Goal: Find specific page/section: Find specific page/section

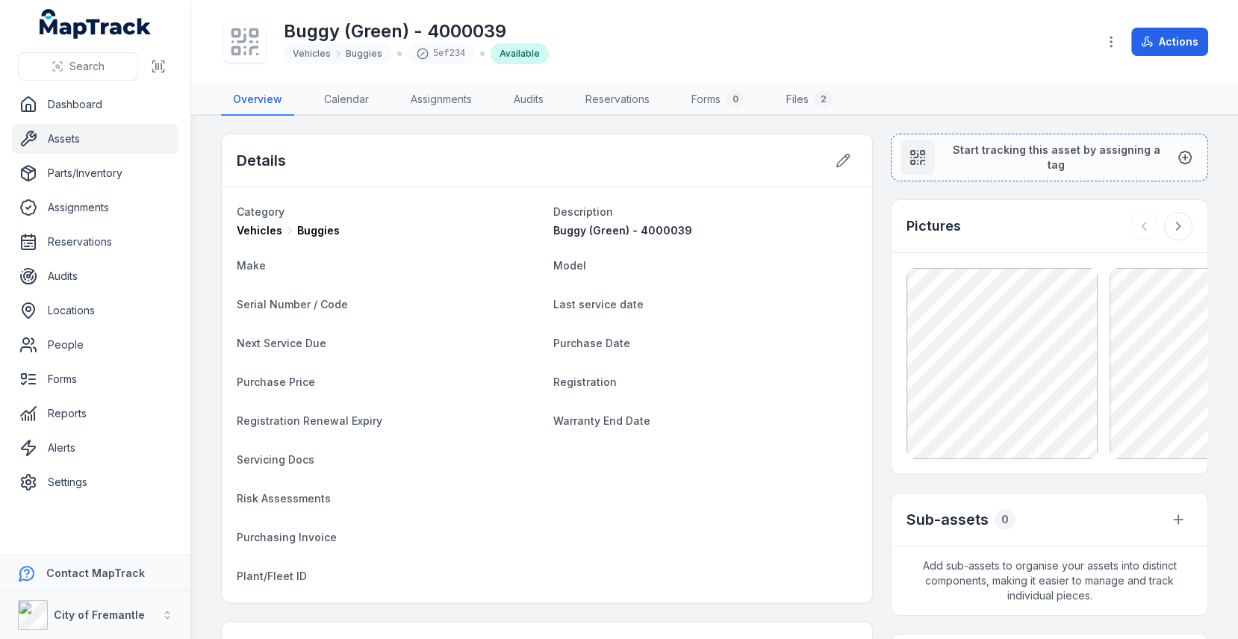
click at [76, 140] on link "Assets" at bounding box center [95, 139] width 166 height 30
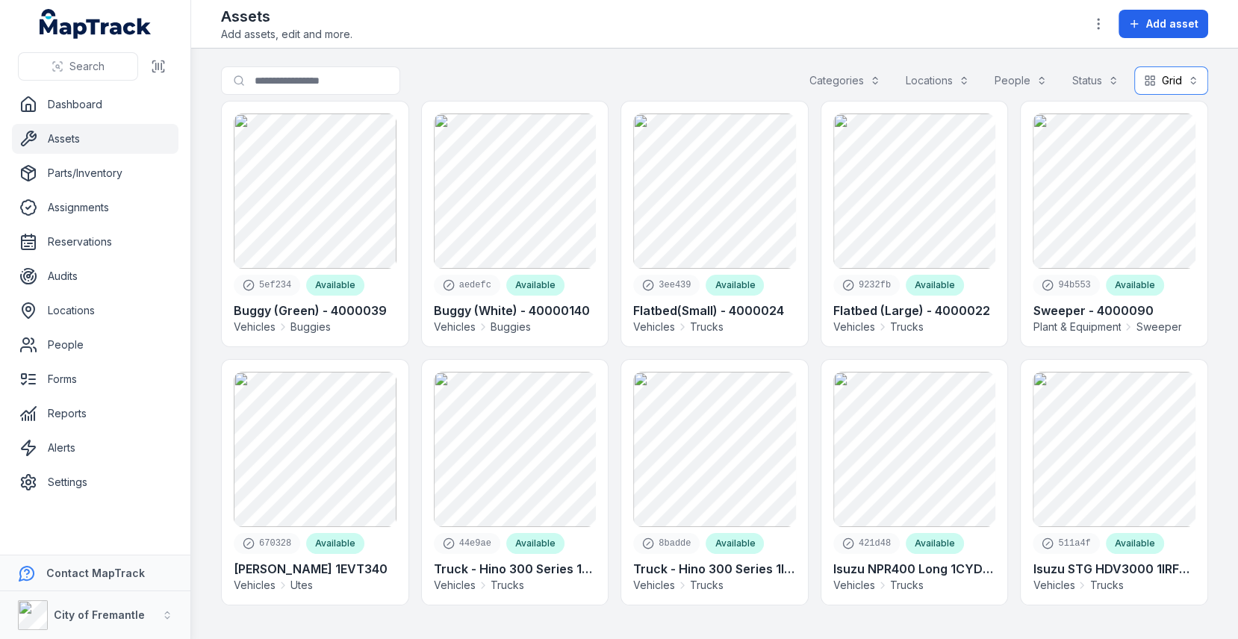
click at [1195, 76] on button "Grid ****" at bounding box center [1171, 80] width 74 height 28
click at [1152, 132] on div "List" at bounding box center [1161, 145] width 87 height 27
